Goal: Find specific page/section: Find specific page/section

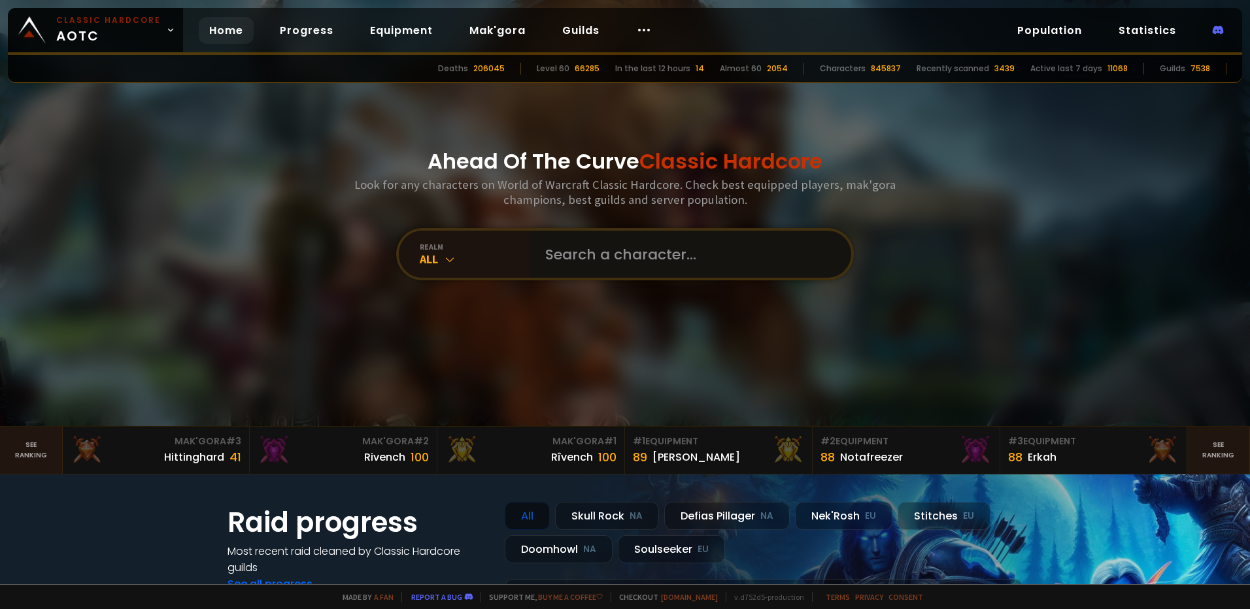
click at [590, 254] on input "text" at bounding box center [686, 254] width 298 height 47
click at [598, 237] on input "text" at bounding box center [686, 254] width 298 height 47
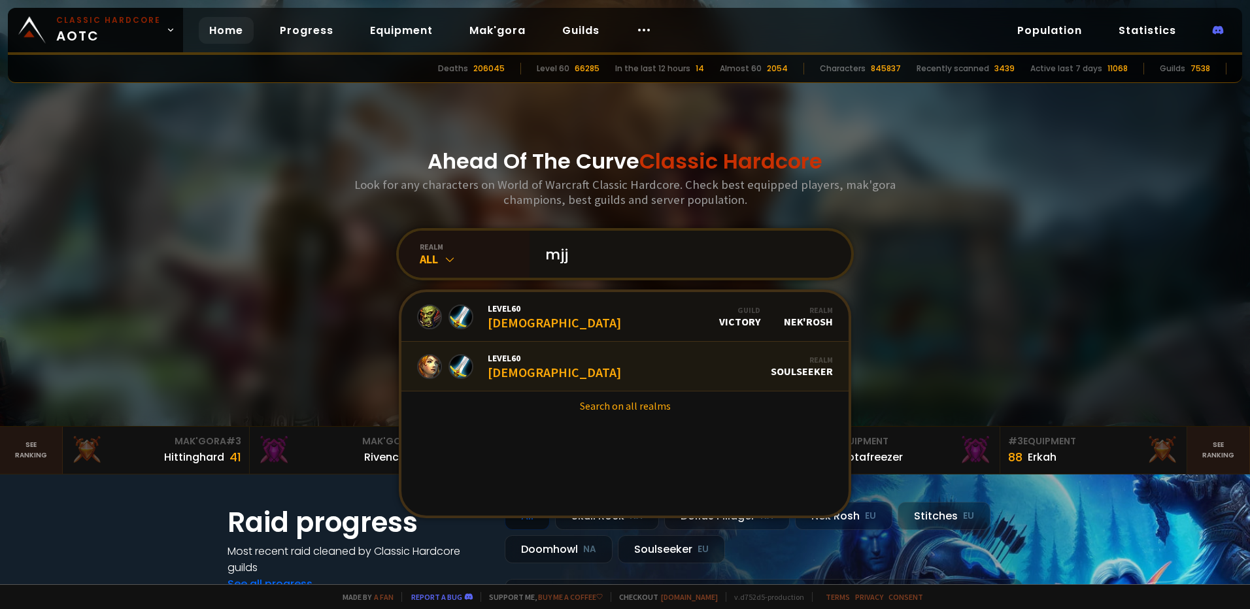
type input "mjj"
click at [551, 354] on link "Level 60 Mjj Realm Soulseeker" at bounding box center [624, 367] width 447 height 50
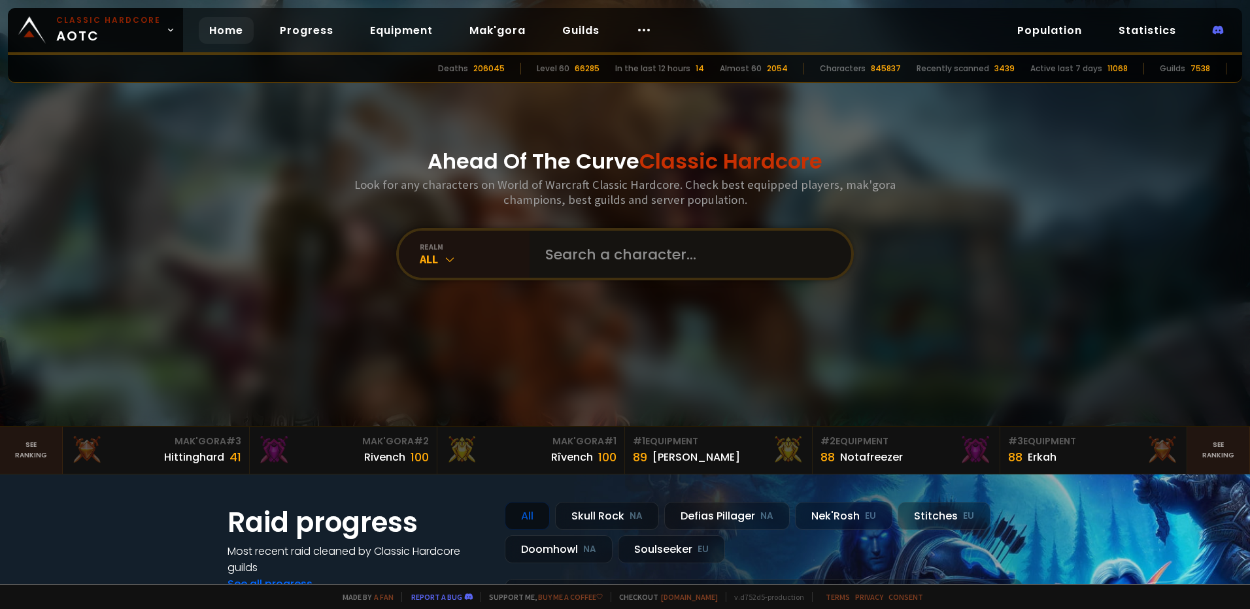
click at [607, 245] on input "text" at bounding box center [686, 254] width 298 height 47
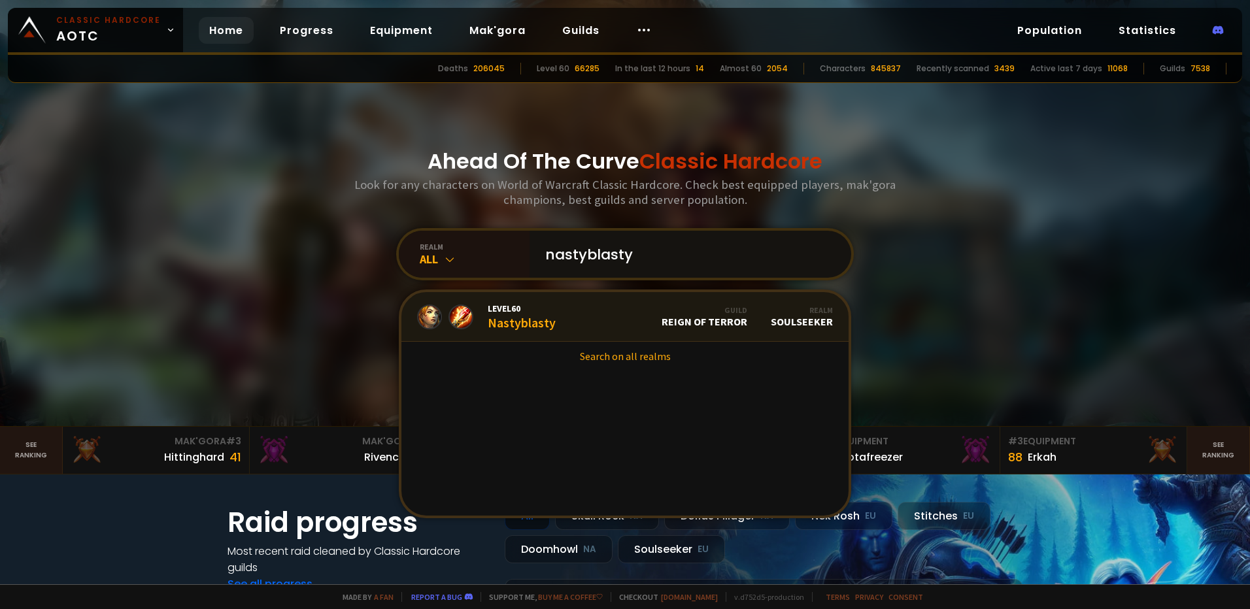
type input "nastyblasty"
click at [640, 317] on link "Level 60 Nastyblasty Guild Reign of Terror Realm Soulseeker" at bounding box center [624, 317] width 447 height 50
